Goal: Task Accomplishment & Management: Manage account settings

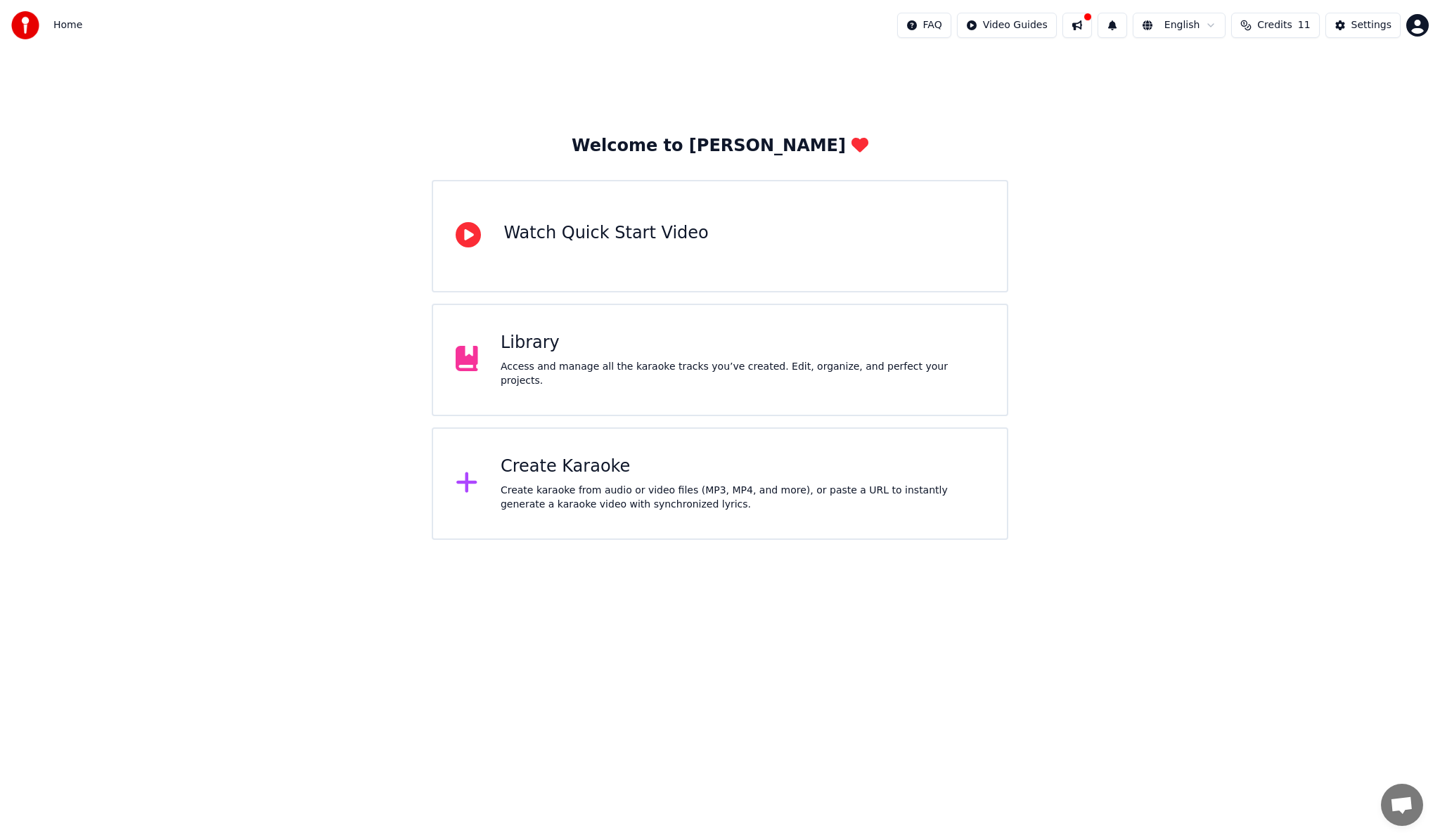
click at [523, 351] on div "Library" at bounding box center [742, 342] width 483 height 22
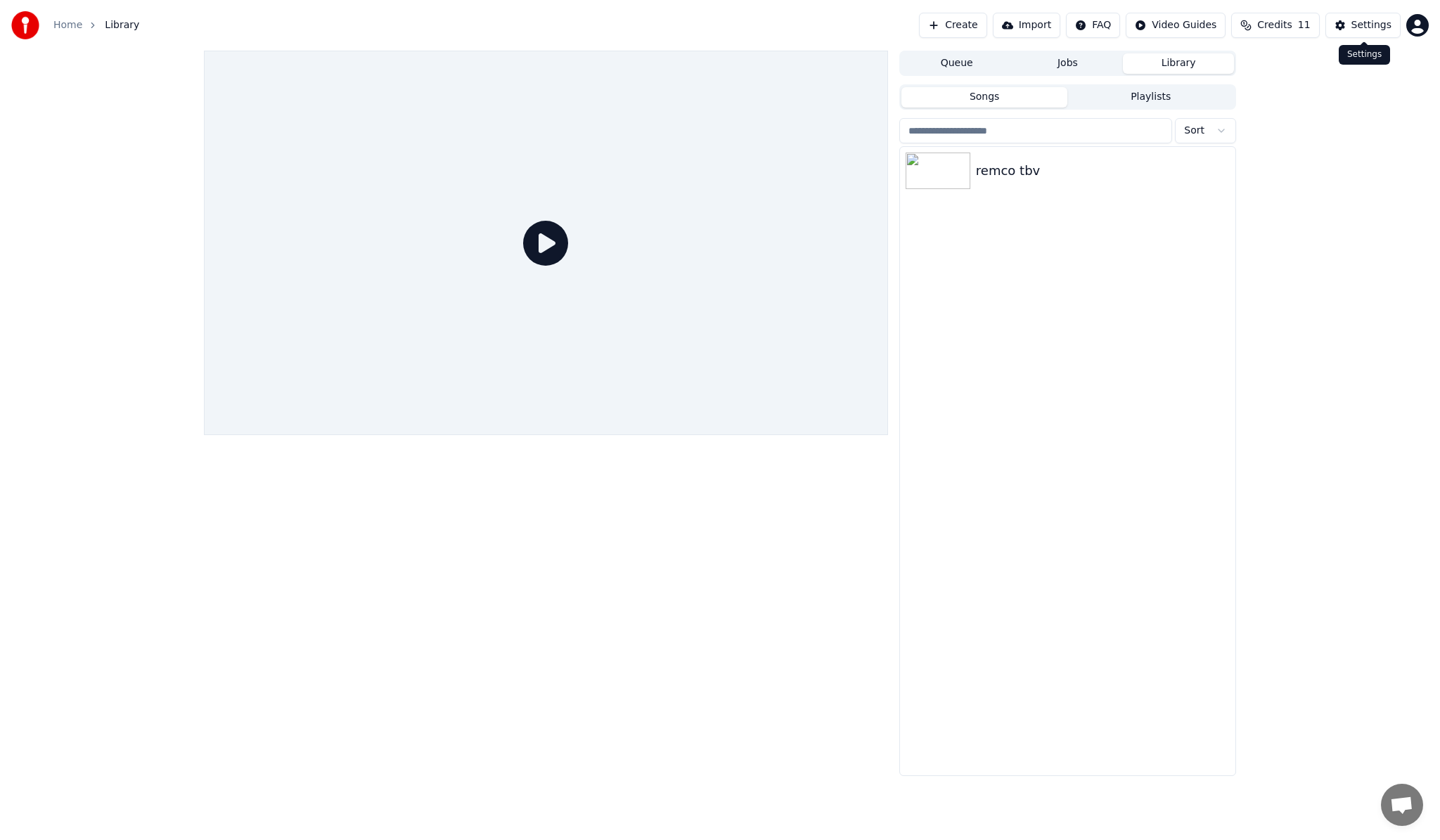
click at [1343, 24] on button "Settings" at bounding box center [1362, 26] width 75 height 26
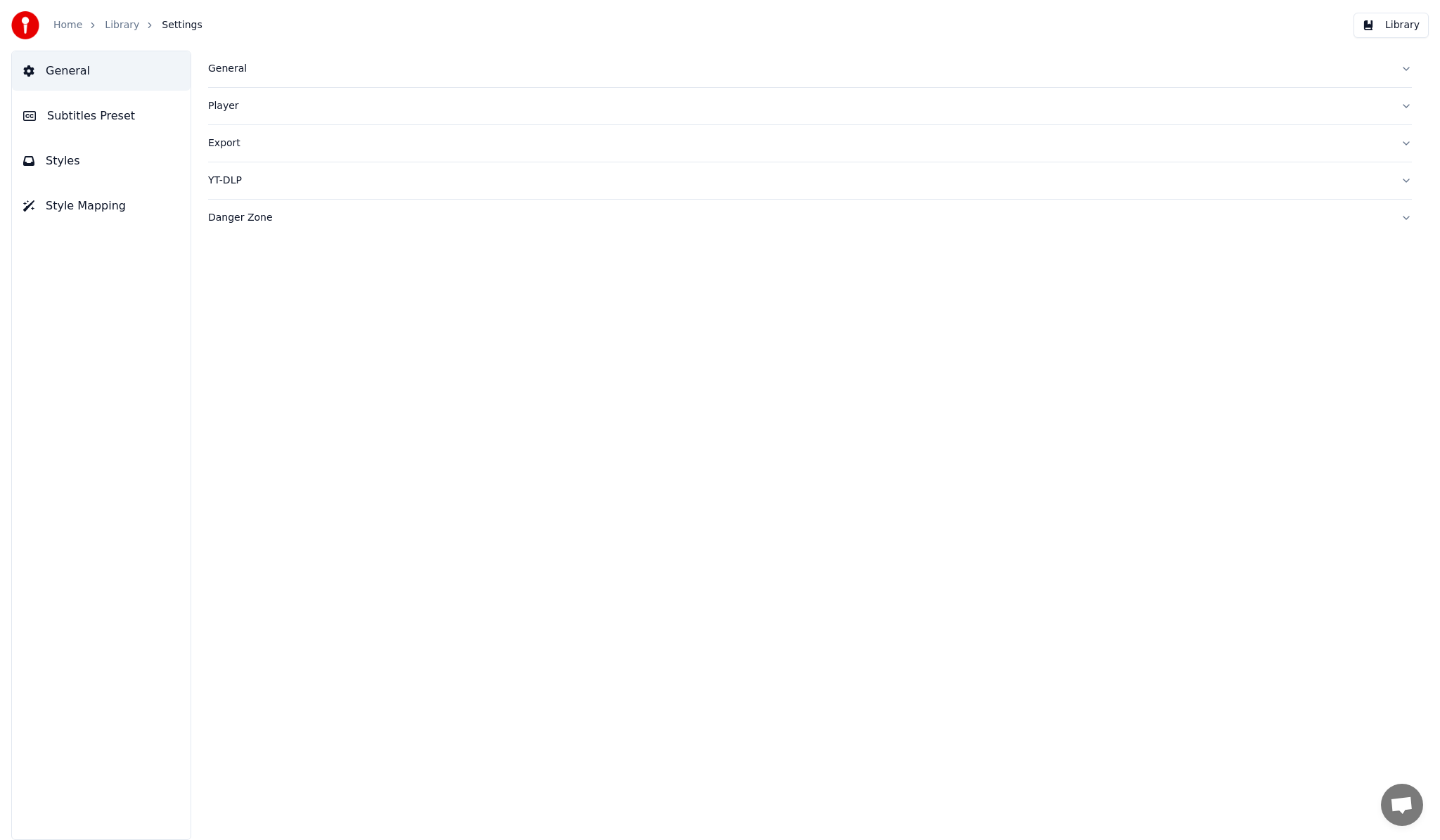
click at [111, 119] on span "Subtitles Preset" at bounding box center [91, 116] width 88 height 17
